Goal: Information Seeking & Learning: Check status

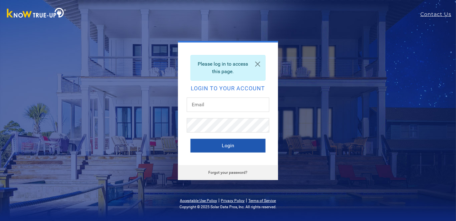
type input "sedisney@comcast.net"
click at [231, 146] on button "Login" at bounding box center [227, 146] width 75 height 14
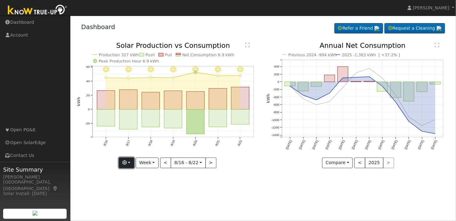
click at [127, 163] on icon "button" at bounding box center [124, 162] width 4 height 4
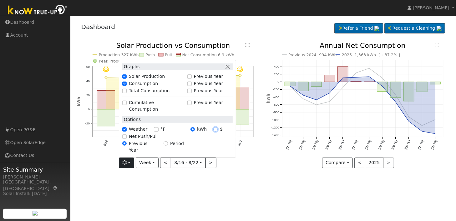
click at [217, 132] on input "$" at bounding box center [215, 129] width 4 height 4
radio input "true"
radio input "false"
click at [127, 146] on input "Previous Year" at bounding box center [124, 143] width 4 height 4
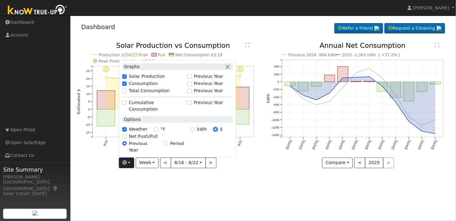
click at [217, 132] on input "$" at bounding box center [215, 129] width 4 height 4
click at [224, 133] on div "kWh $" at bounding box center [211, 129] width 49 height 7
click at [226, 133] on div "kWh $" at bounding box center [211, 129] width 49 height 7
drag, startPoint x: 224, startPoint y: 137, endPoint x: 216, endPoint y: 136, distance: 8.1
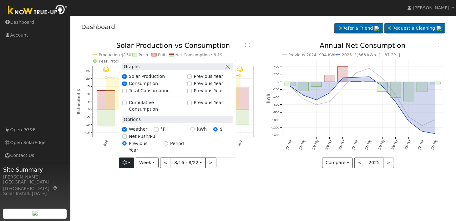
drag, startPoint x: 216, startPoint y: 136, endPoint x: 231, endPoint y: 152, distance: 21.4
click at [231, 152] on div "Previous Year Period" at bounding box center [177, 147] width 117 height 14
drag, startPoint x: 173, startPoint y: 78, endPoint x: 190, endPoint y: 89, distance: 20.5
click at [191, 89] on div "Graphs Solar Production Previous Year Consumption Previous Year Total Consumpti…" at bounding box center [177, 109] width 117 height 98
drag, startPoint x: 285, startPoint y: 184, endPoint x: 282, endPoint y: 184, distance: 3.4
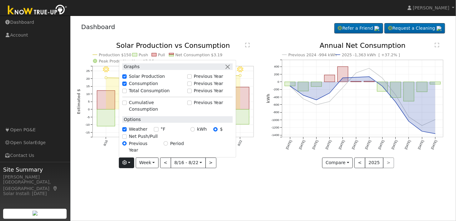
click at [285, 184] on div "User Profile First name Last name Email Email Notifications No Emails No Emails…" at bounding box center [262, 118] width 385 height 205
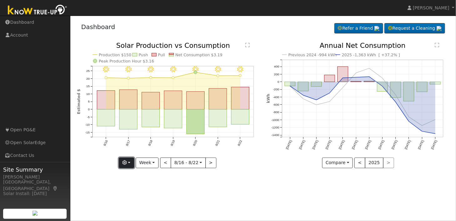
click at [127, 163] on icon "button" at bounding box center [124, 162] width 4 height 4
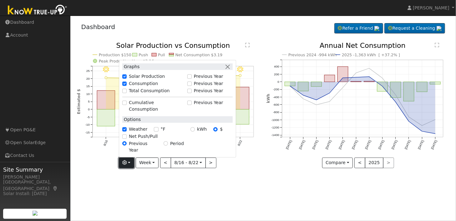
click at [126, 163] on icon "button" at bounding box center [124, 162] width 4 height 4
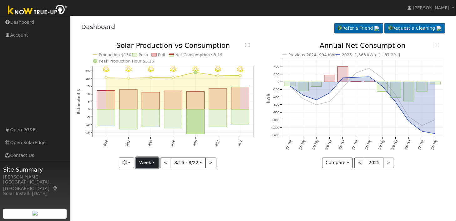
click at [153, 162] on button "Week" at bounding box center [147, 163] width 23 height 11
click at [248, 173] on div "8/22 - Clear 8/21 - MostlyClear 8/20 - Clear 8/19 - Clear 8/18 - Clear 8/17 - C…" at bounding box center [168, 109] width 190 height 135
